Goal: Task Accomplishment & Management: Use online tool/utility

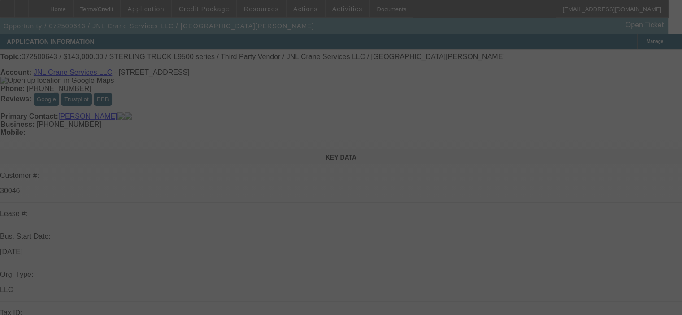
select select "0"
select select "2"
select select "0"
select select "6"
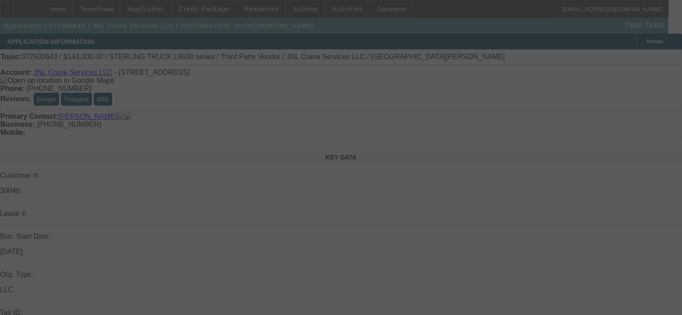
select select "0"
select select "2"
select select "0"
select select "6"
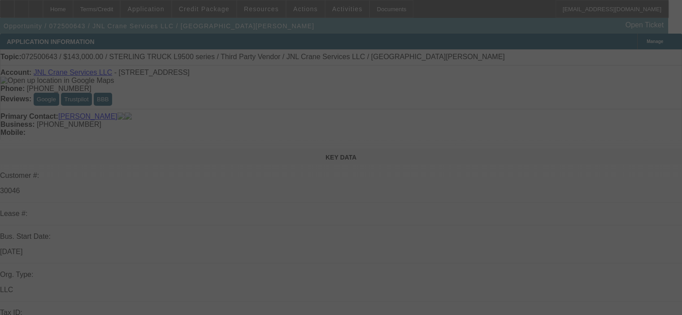
select select "0"
select select "2"
select select "0"
select select "6"
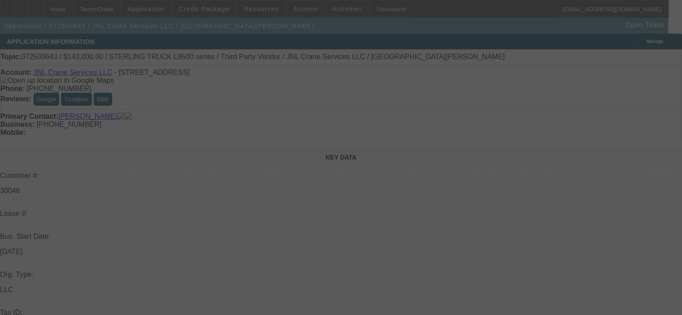
select select "0"
select select "2"
select select "0"
select select "6"
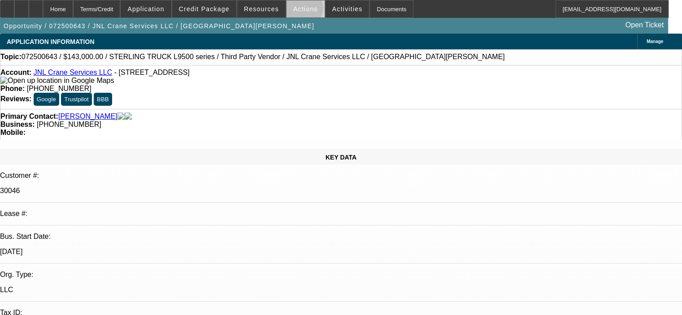
click at [299, 10] on span "Actions" at bounding box center [305, 8] width 25 height 7
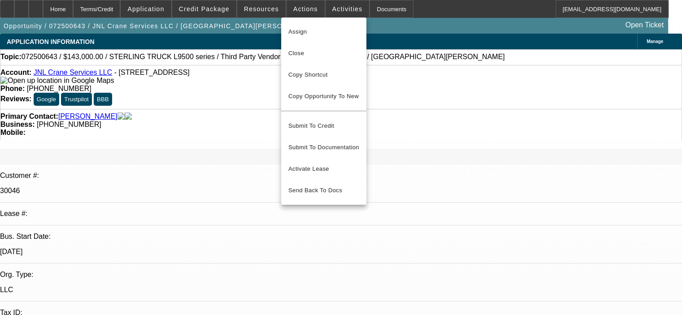
click at [265, 16] on div at bounding box center [341, 157] width 682 height 315
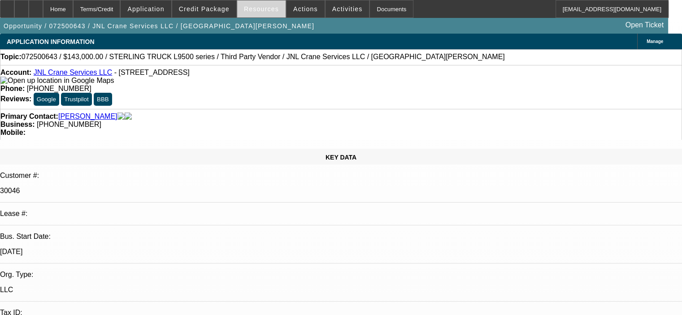
click at [265, 12] on span "Resources" at bounding box center [261, 8] width 35 height 7
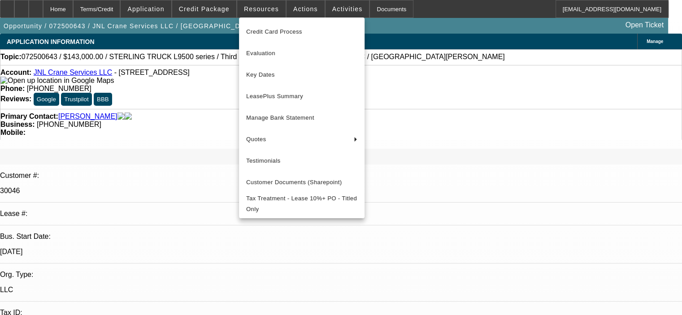
click at [321, 9] on div at bounding box center [341, 157] width 682 height 315
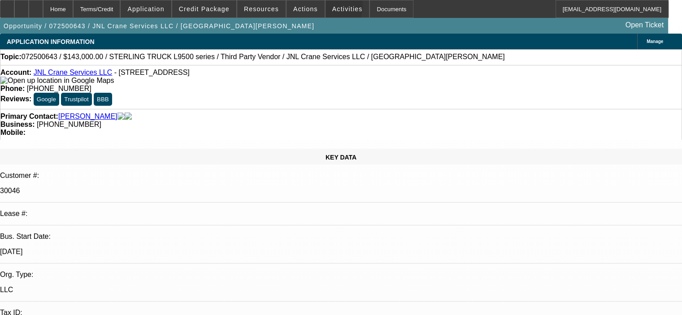
click at [332, 9] on span "Activities" at bounding box center [347, 8] width 30 height 7
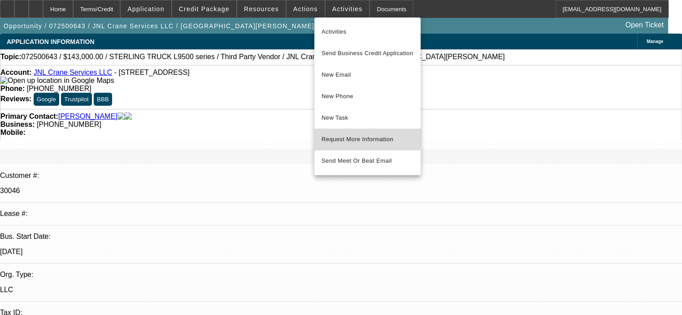
click at [339, 136] on span "Request More Information" at bounding box center [367, 139] width 92 height 11
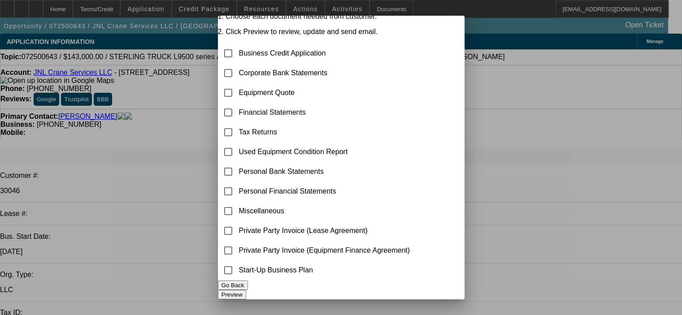
scroll to position [62, 0]
click at [237, 242] on input "checkbox" at bounding box center [228, 251] width 18 height 18
checkbox input "true"
click at [246, 290] on button "Preview" at bounding box center [232, 294] width 28 height 9
